Goal: Task Accomplishment & Management: Manage account settings

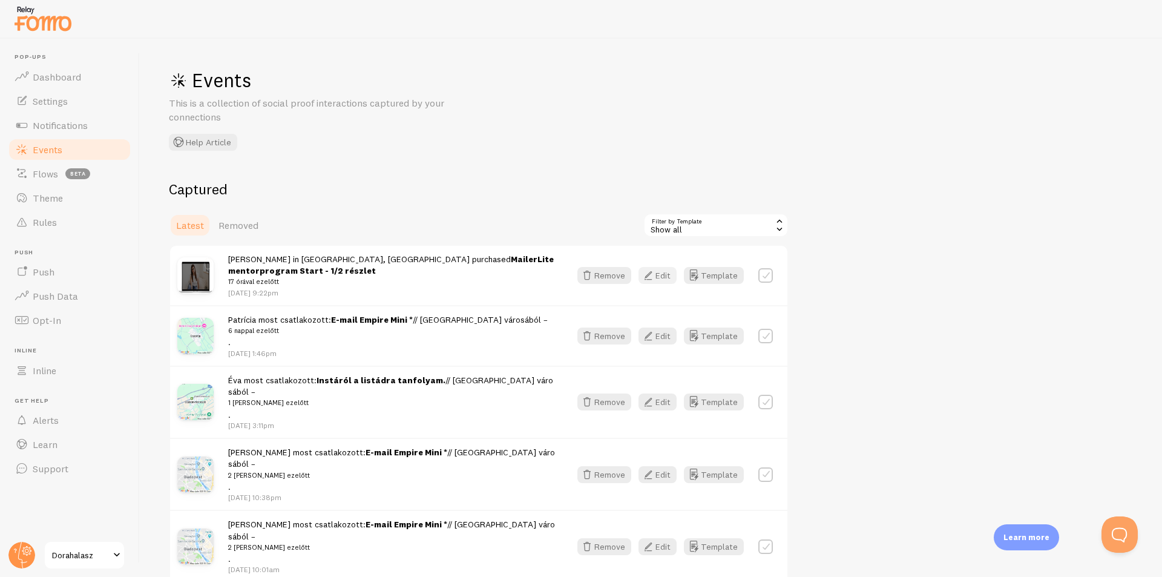
click at [658, 275] on button "Edit" at bounding box center [657, 275] width 38 height 17
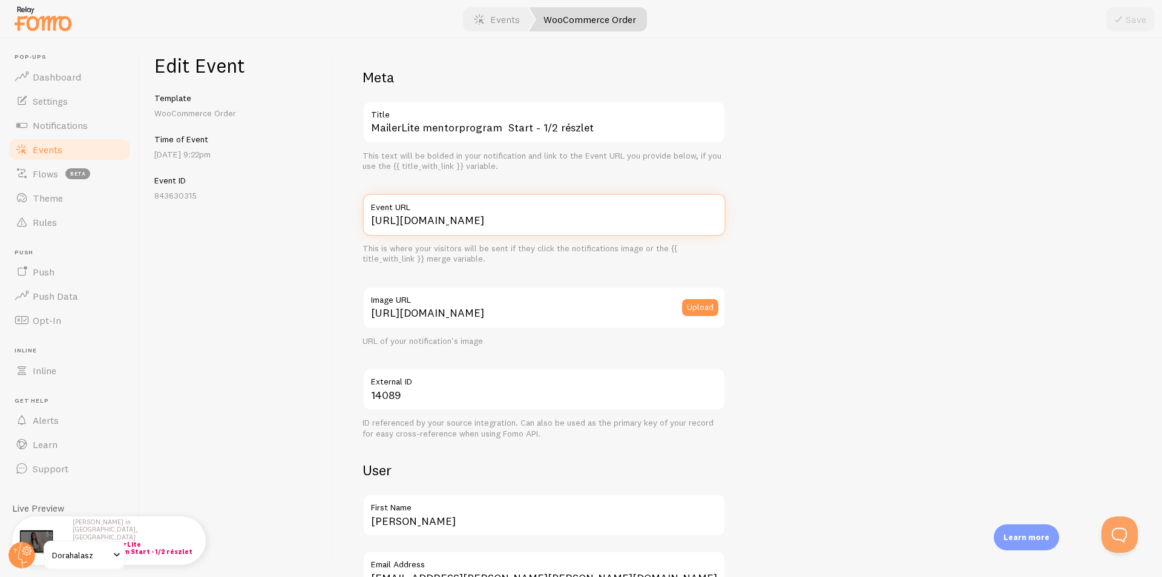
click at [531, 222] on input "[URL][DOMAIN_NAME]" at bounding box center [543, 215] width 363 height 42
paste input "setup-grow-mailerlite-mentor-program"
type input "[URL][DOMAIN_NAME]"
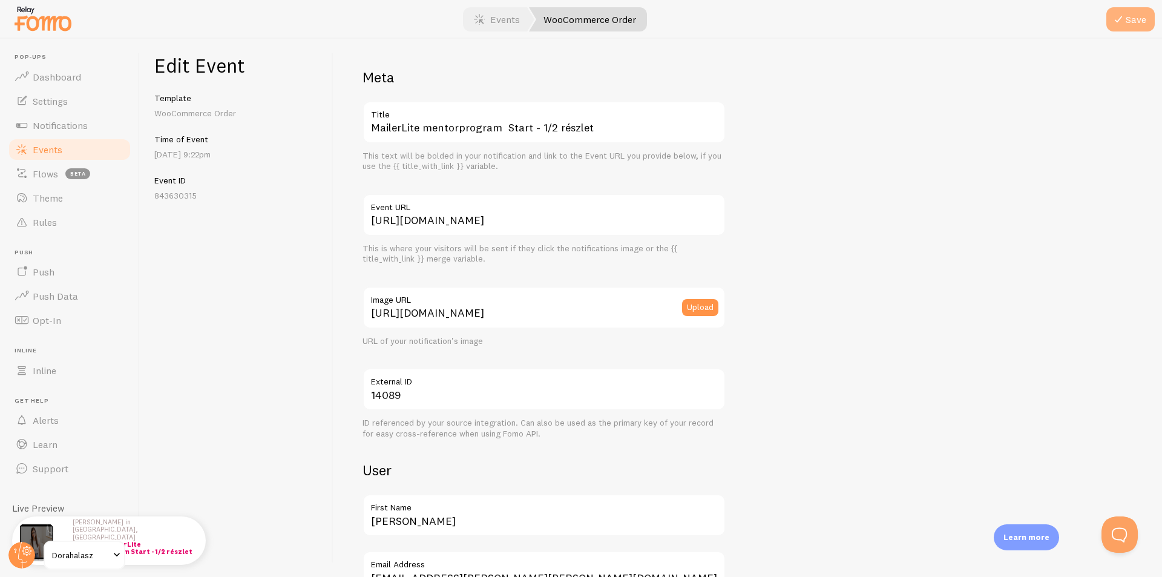
click at [1121, 19] on icon "submit" at bounding box center [1118, 19] width 15 height 15
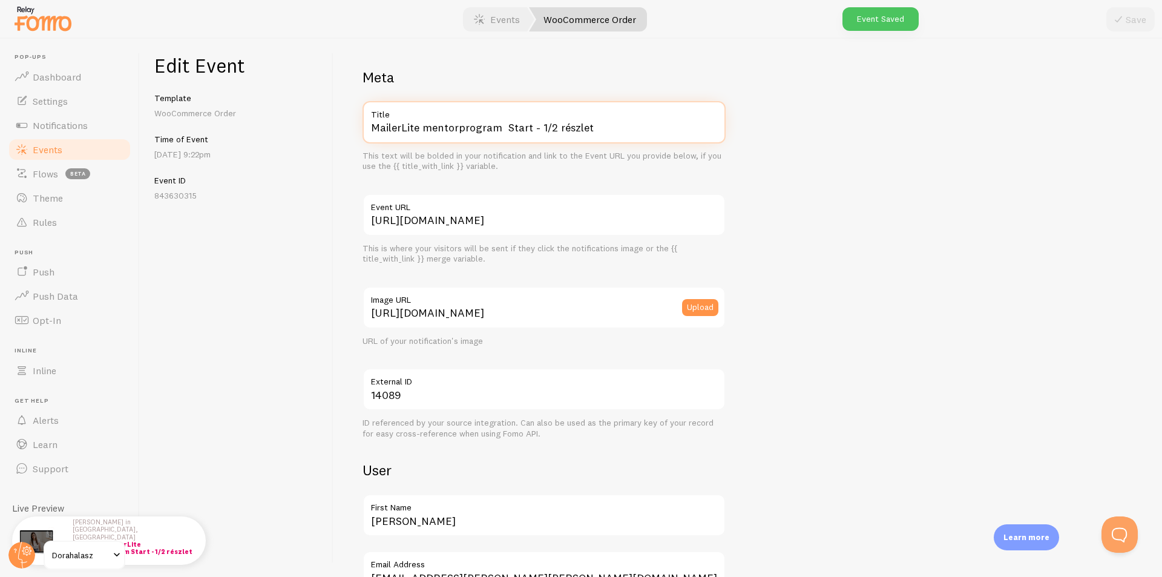
drag, startPoint x: 532, startPoint y: 126, endPoint x: 680, endPoint y: 131, distance: 147.1
click at [680, 131] on input "MailerLite mentorprogram Start - 1/2 részlet" at bounding box center [543, 122] width 363 height 42
type input "MailerLite mentorprogram Start"
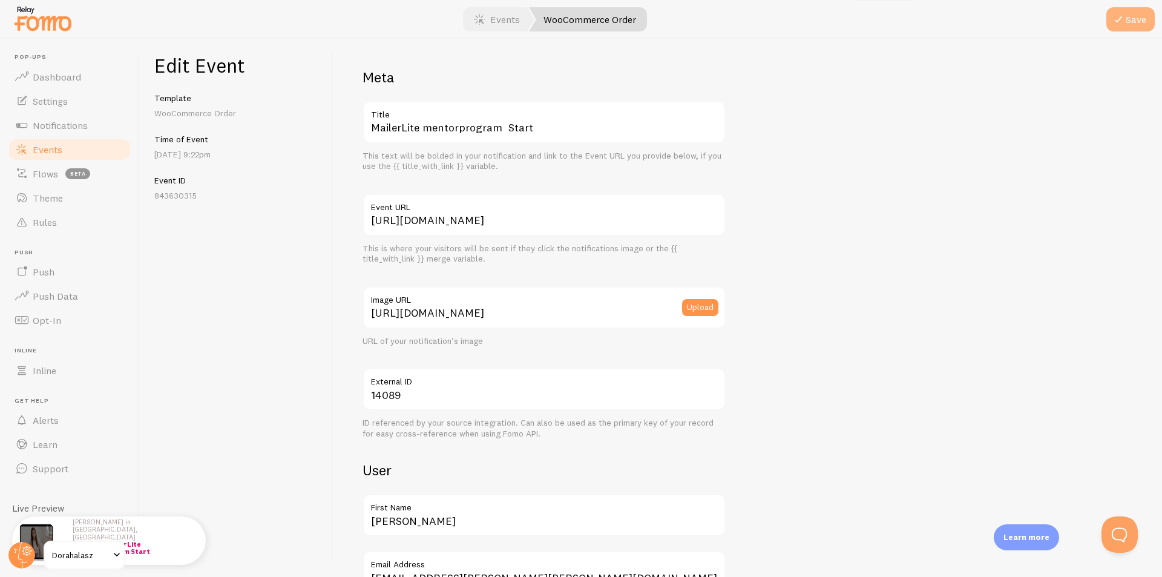
click at [1148, 22] on button "Save" at bounding box center [1130, 19] width 48 height 24
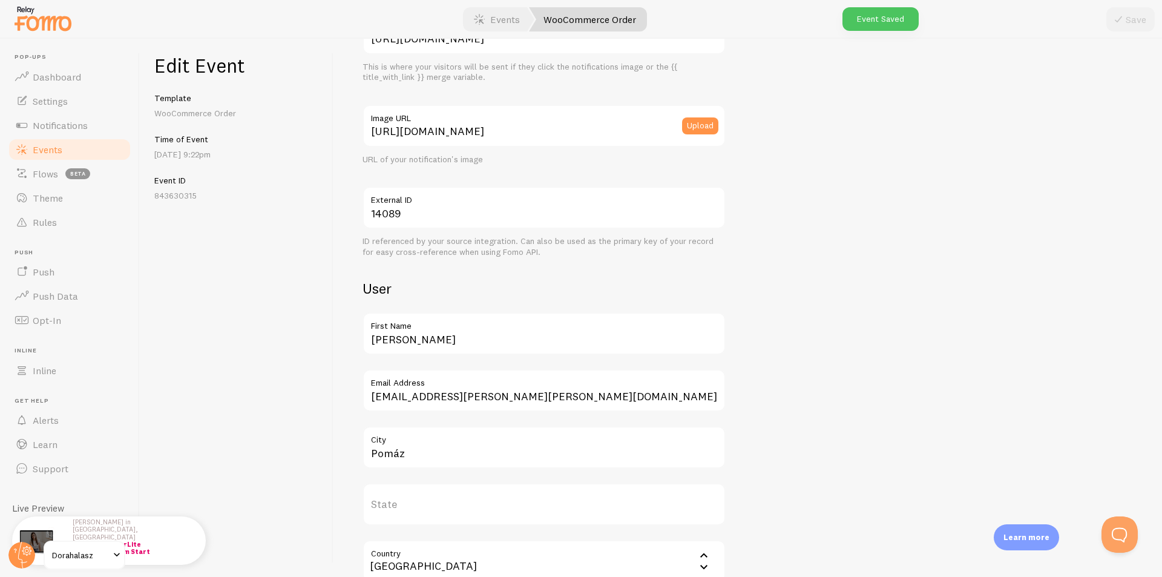
scroll to position [424, 0]
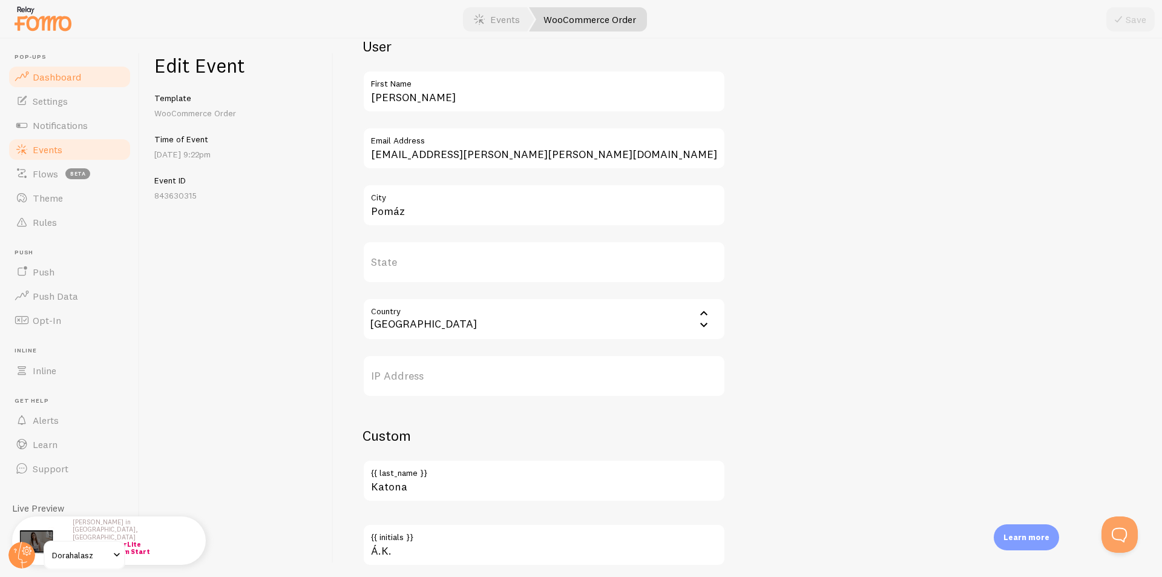
click at [70, 73] on span "Dashboard" at bounding box center [57, 77] width 48 height 12
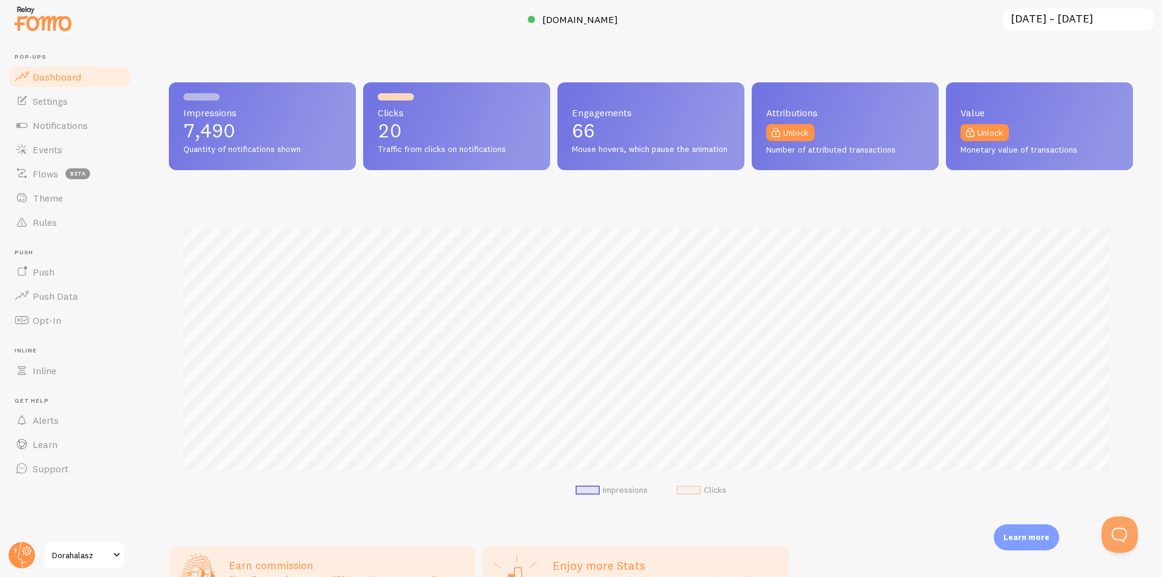
scroll to position [318, 955]
